Goal: Navigation & Orientation: Find specific page/section

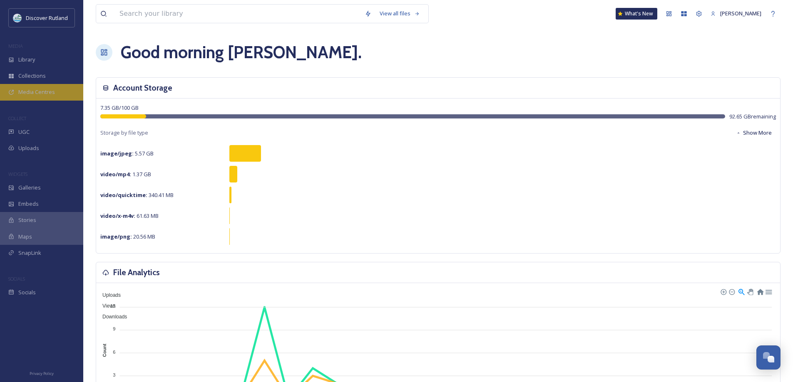
click at [33, 89] on span "Media Centres" at bounding box center [36, 92] width 37 height 8
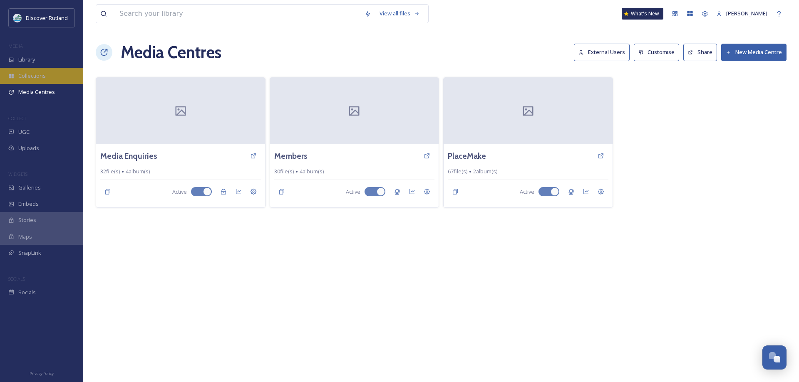
click at [37, 79] on span "Collections" at bounding box center [31, 76] width 27 height 8
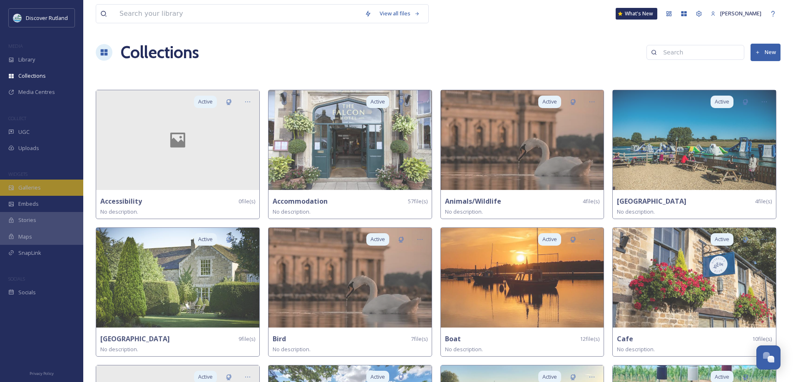
click at [35, 189] on span "Galleries" at bounding box center [29, 188] width 22 height 8
